Goal: Information Seeking & Learning: Find specific fact

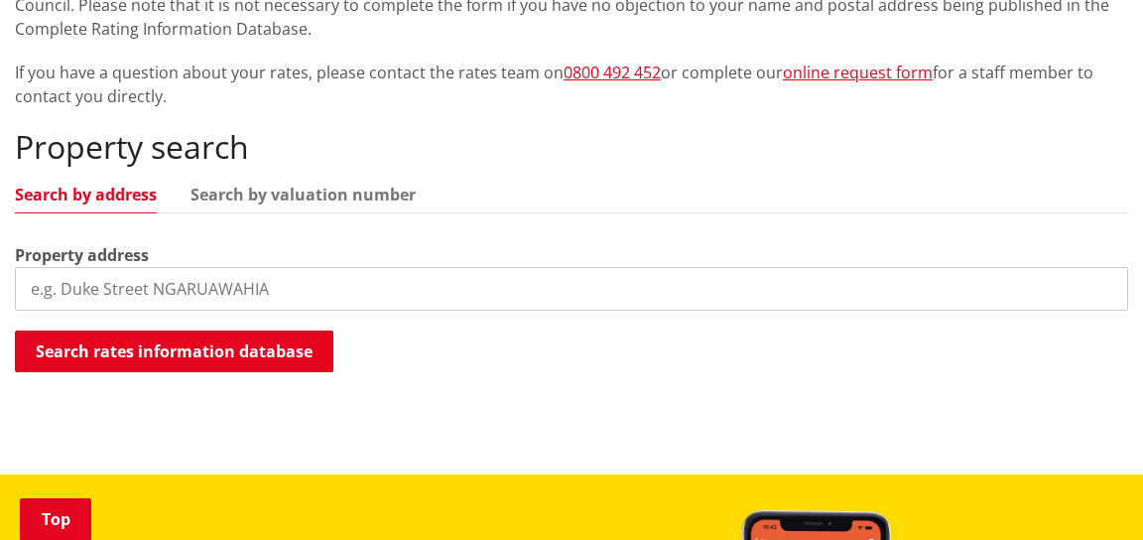
scroll to position [476, 0]
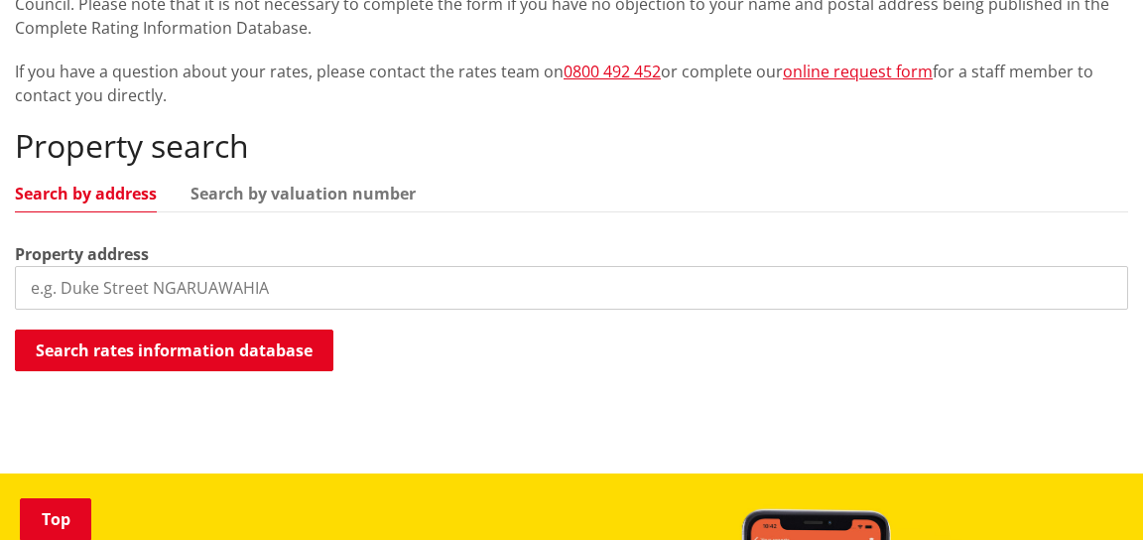
click at [118, 221] on div "Property search Search by address Search by valuation number Property address S…" at bounding box center [571, 250] width 1113 height 246
click at [115, 285] on input "search" at bounding box center [571, 288] width 1113 height 44
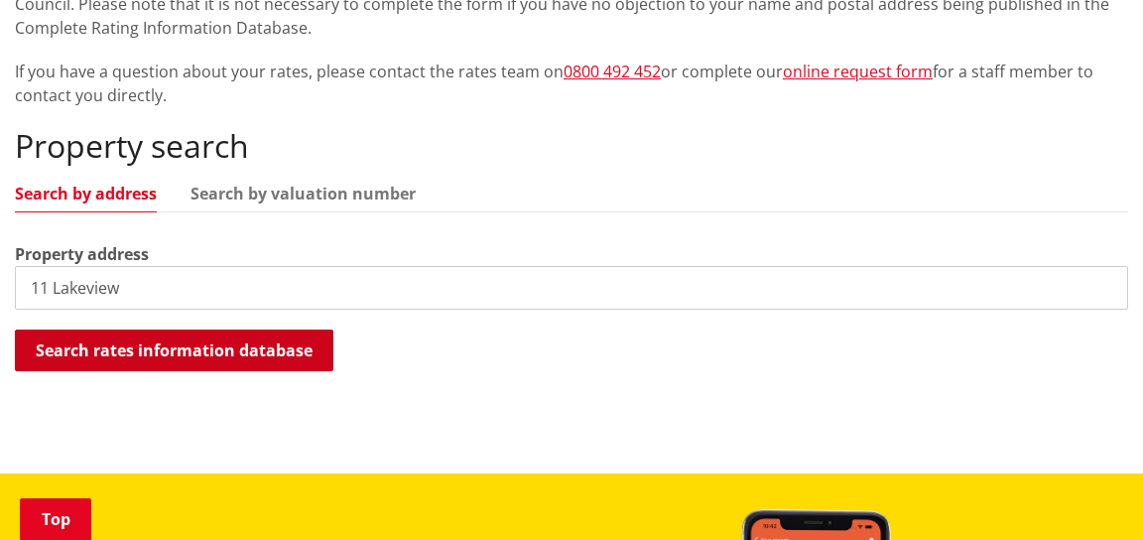
type input "11 Lakeview"
click at [91, 354] on button "Search rates information database" at bounding box center [174, 350] width 318 height 42
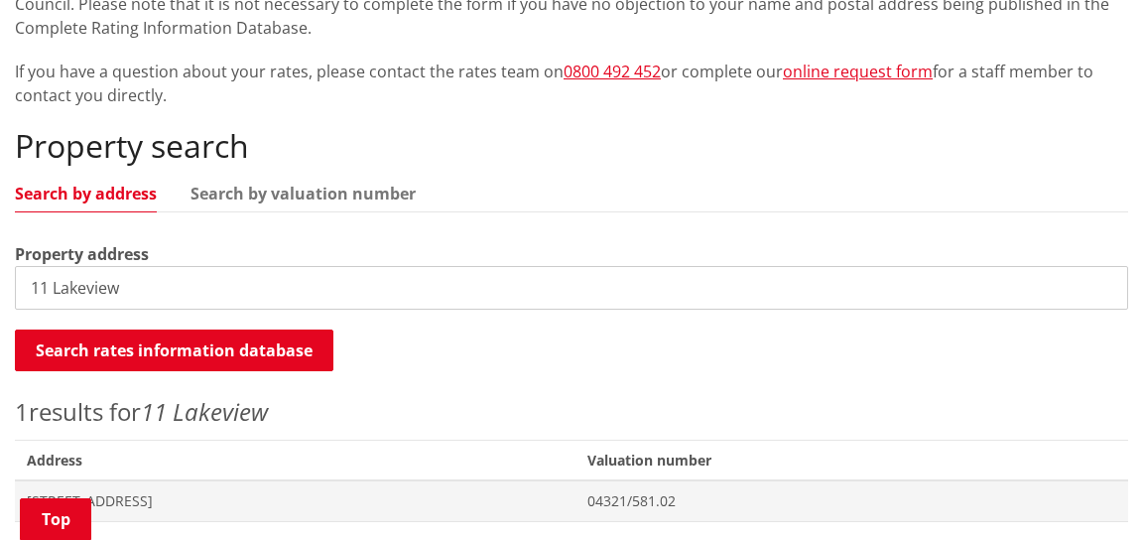
click at [435, 373] on div "Property search Search by address Search by valuation number Property address 1…" at bounding box center [571, 324] width 1113 height 395
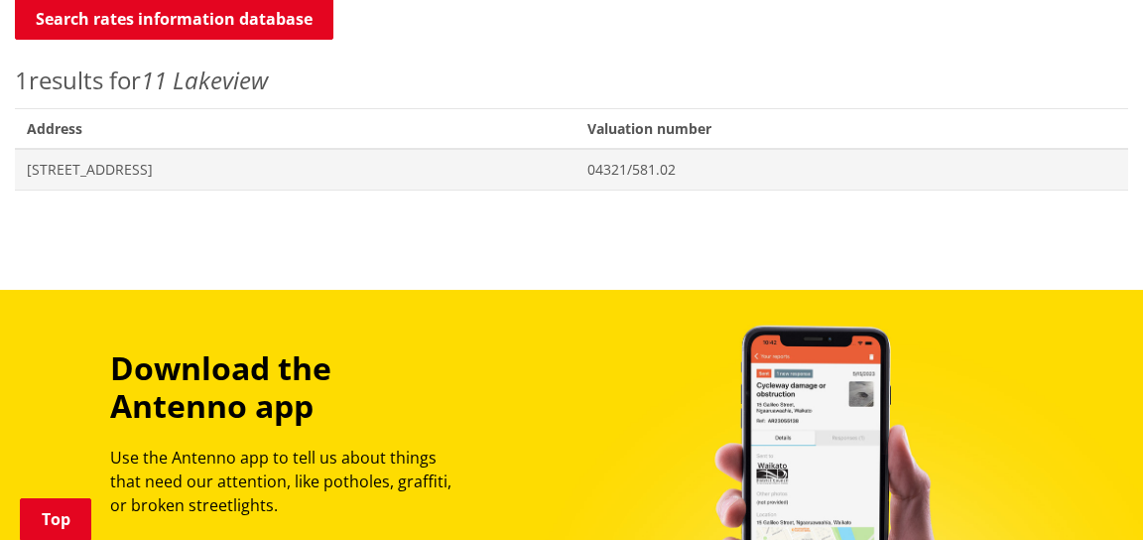
scroll to position [825, 0]
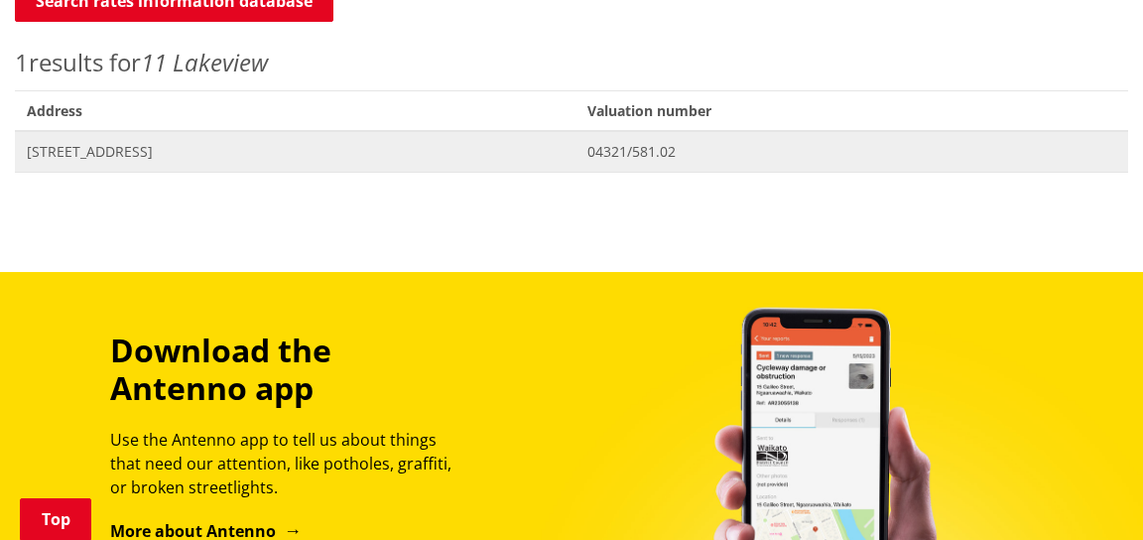
click at [111, 151] on span "[STREET_ADDRESS]" at bounding box center [295, 152] width 537 height 20
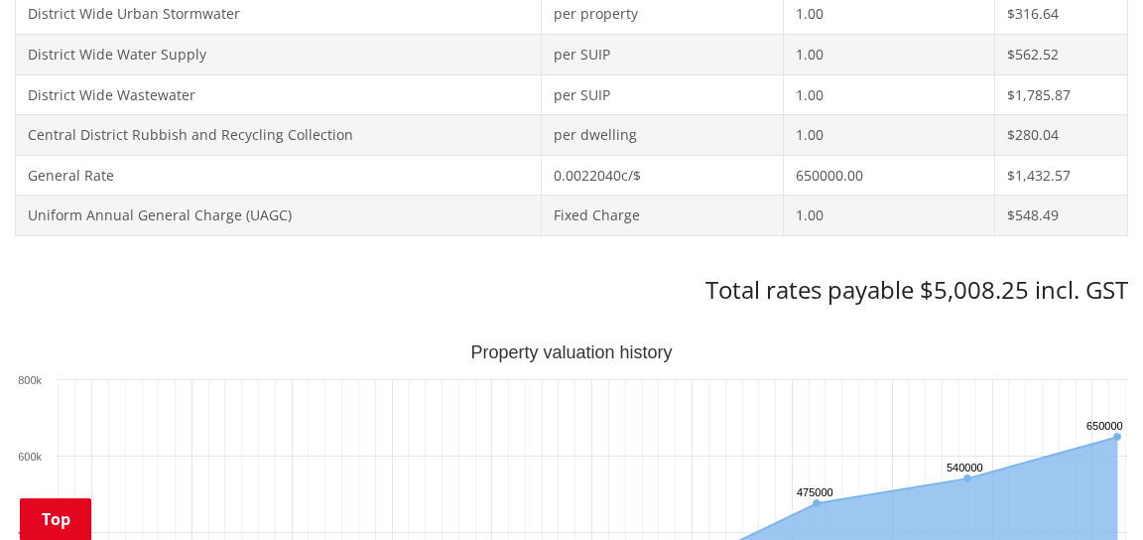
scroll to position [1111, 0]
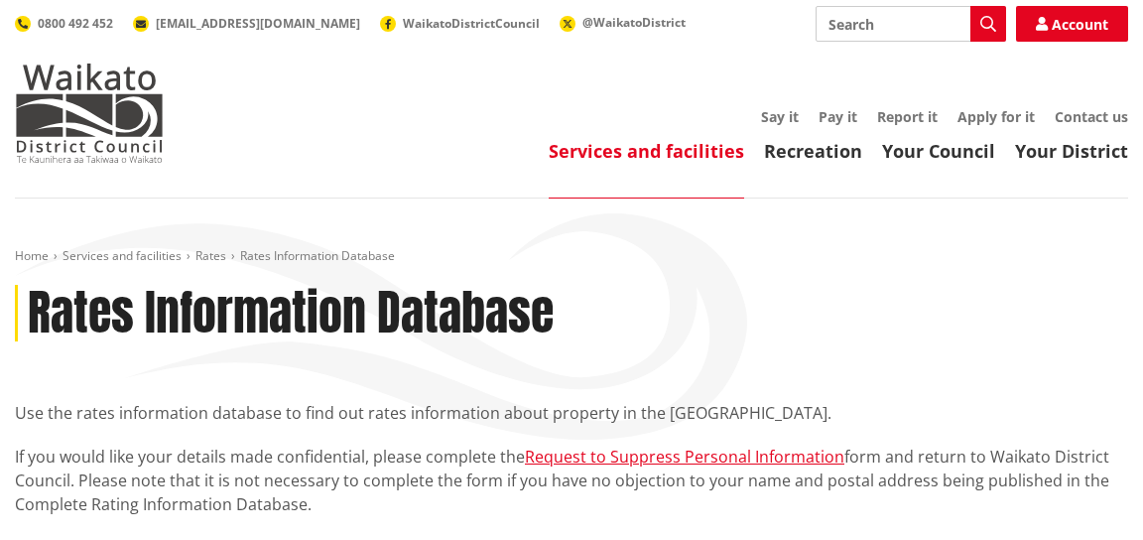
scroll to position [816, 0]
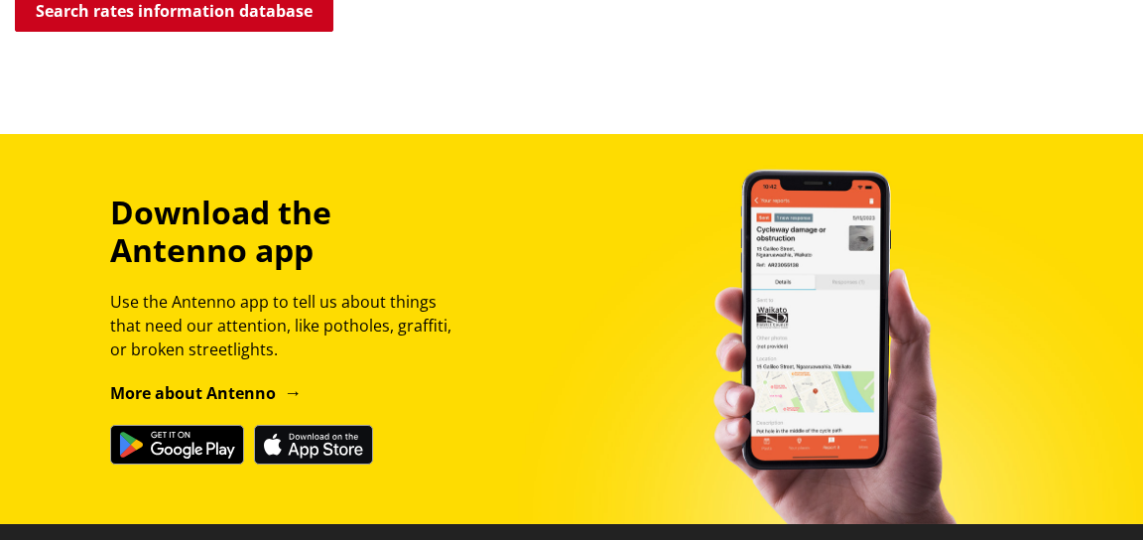
click at [163, 22] on button "Search rates information database" at bounding box center [174, 11] width 318 height 42
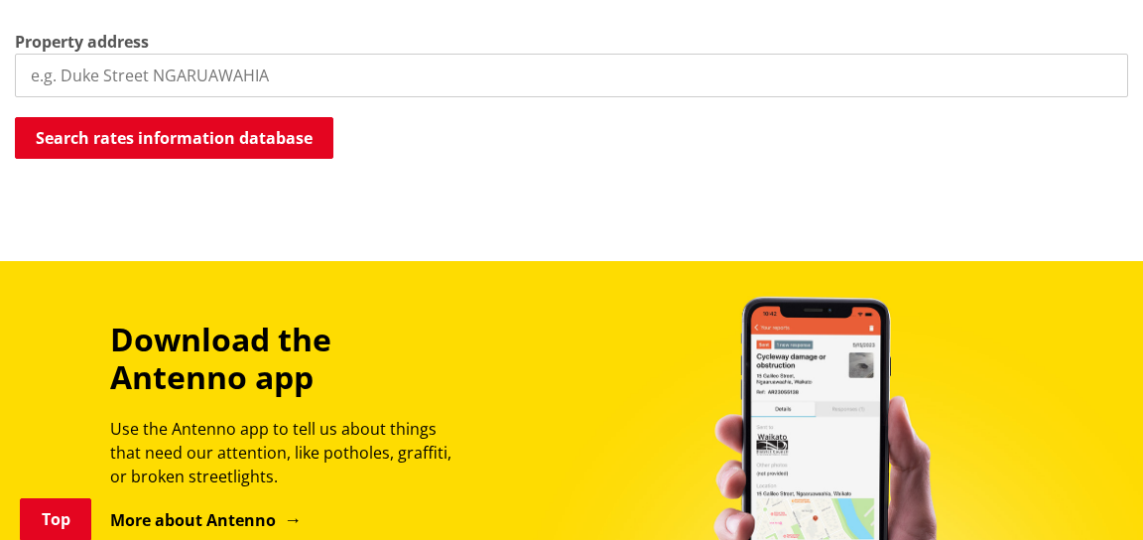
scroll to position [657, 0]
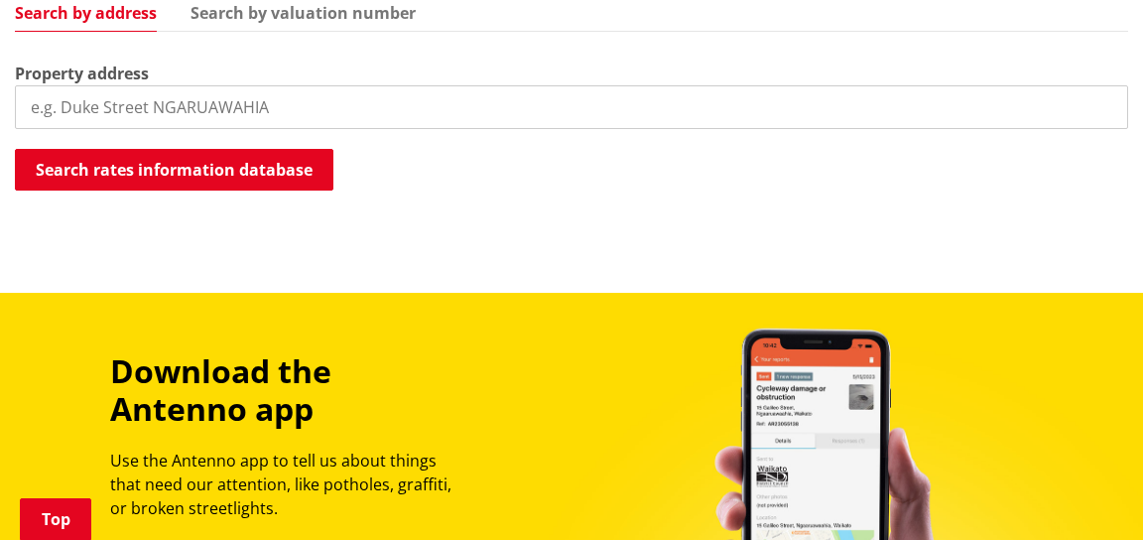
click at [59, 98] on input "search" at bounding box center [571, 107] width 1113 height 44
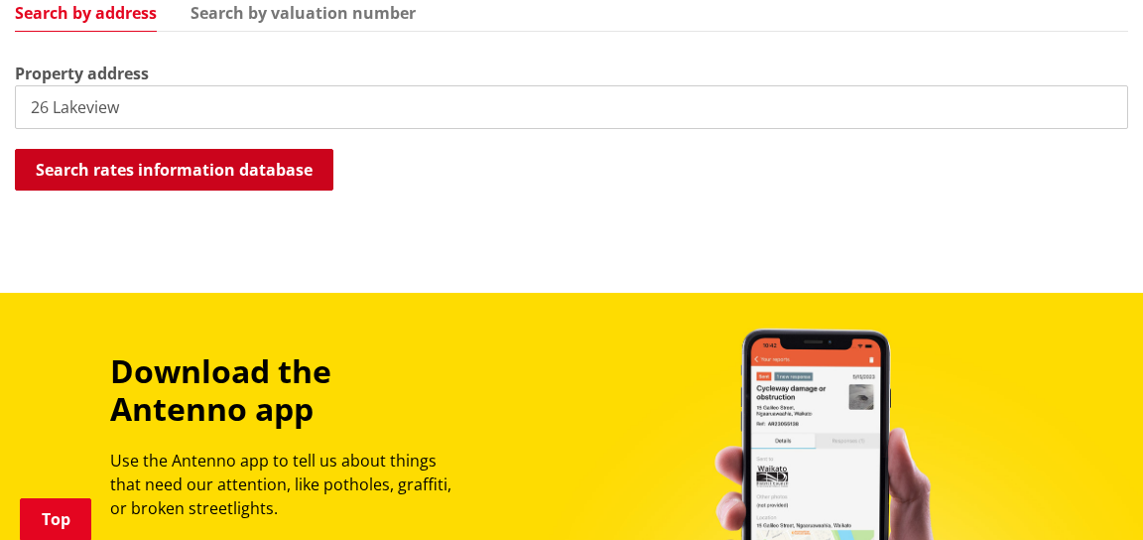
type input "26 Lakeview"
click at [48, 163] on button "Search rates information database" at bounding box center [174, 170] width 318 height 42
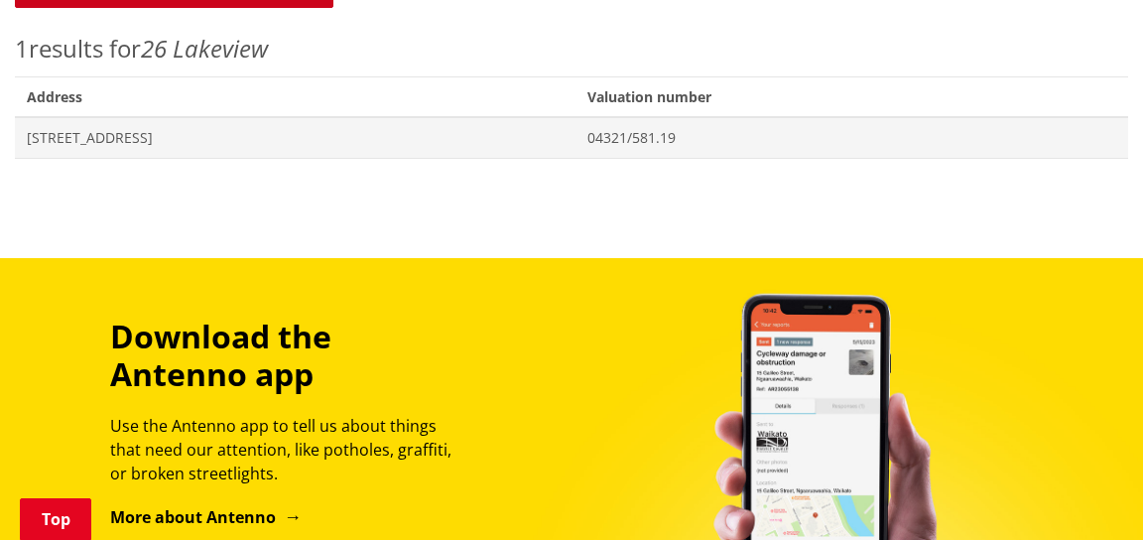
scroll to position [816, 0]
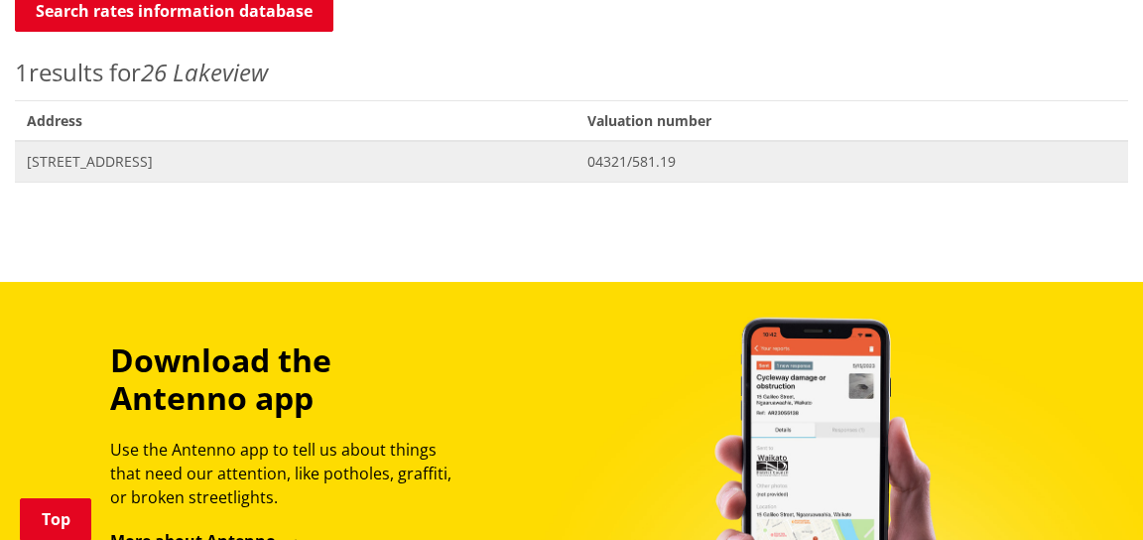
click at [55, 156] on span "26 Lakeview Terrace HUNTLY" at bounding box center [295, 162] width 537 height 20
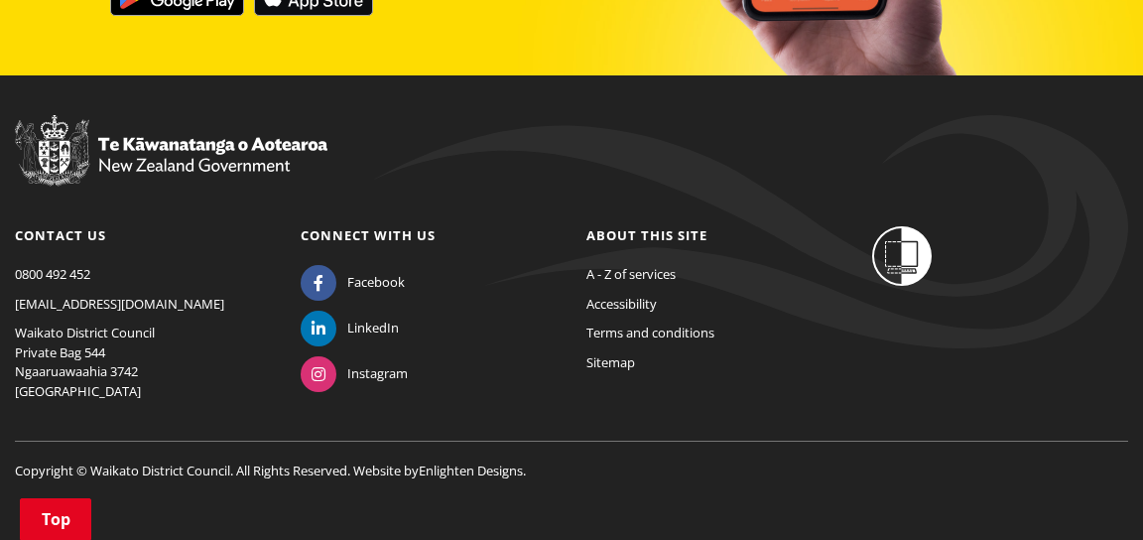
scroll to position [3333, 0]
